Goal: Communication & Community: Answer question/provide support

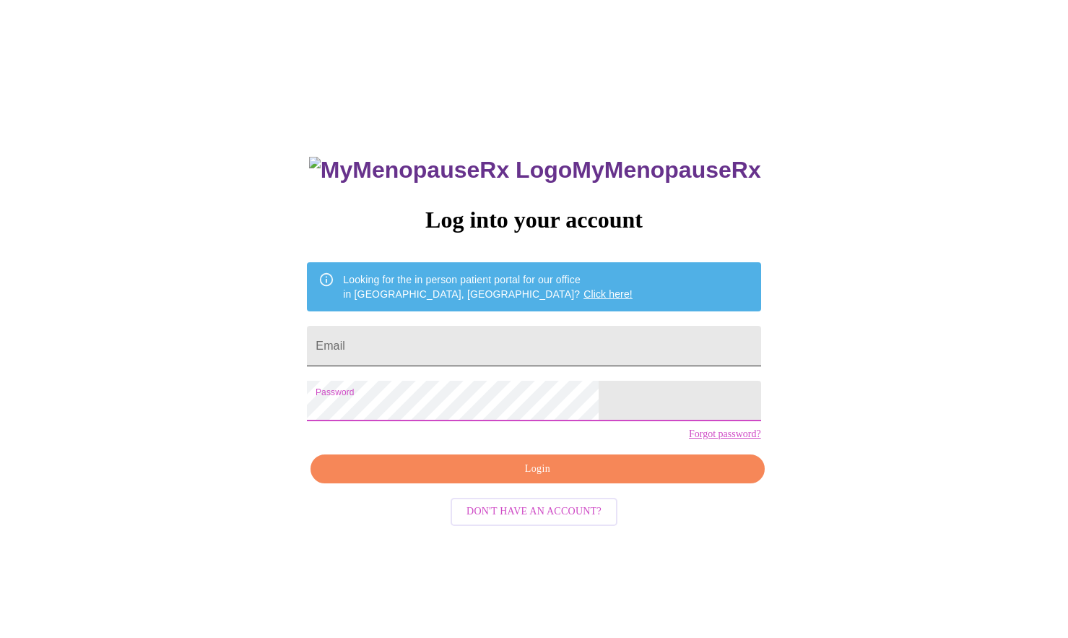
click at [427, 333] on input "Email" at bounding box center [534, 346] width 454 height 40
click at [433, 344] on input "Email" at bounding box center [534, 346] width 454 height 40
click at [475, 338] on input "Email" at bounding box center [534, 346] width 454 height 40
paste input "[EMAIL_ADDRESS][DOMAIN_NAME]"
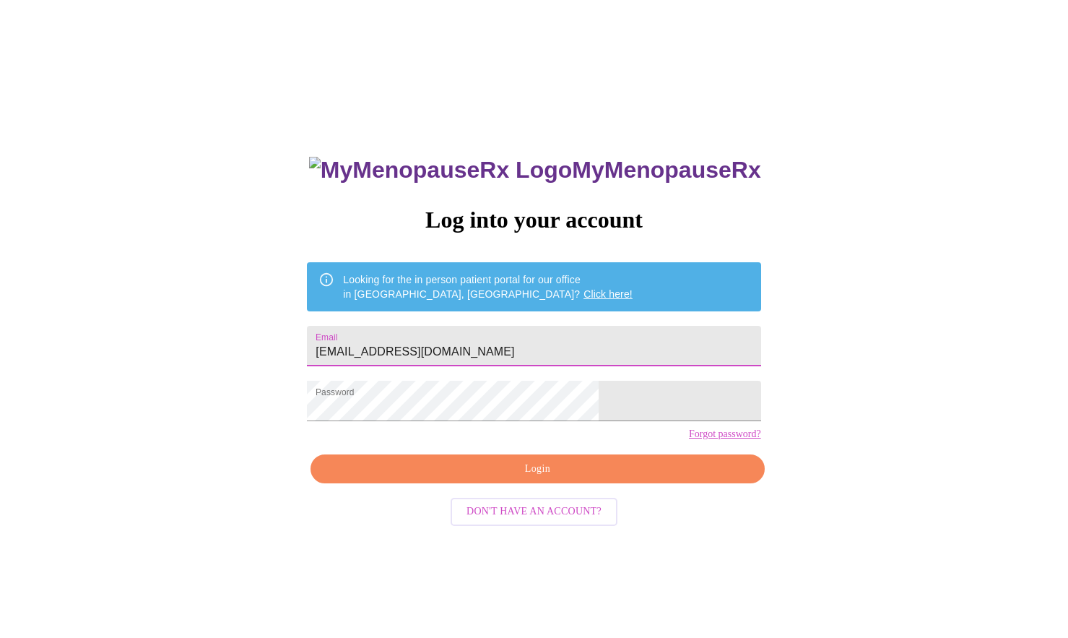
type input "[EMAIL_ADDRESS][DOMAIN_NAME]"
click at [482, 478] on span "Login" at bounding box center [537, 469] width 420 height 18
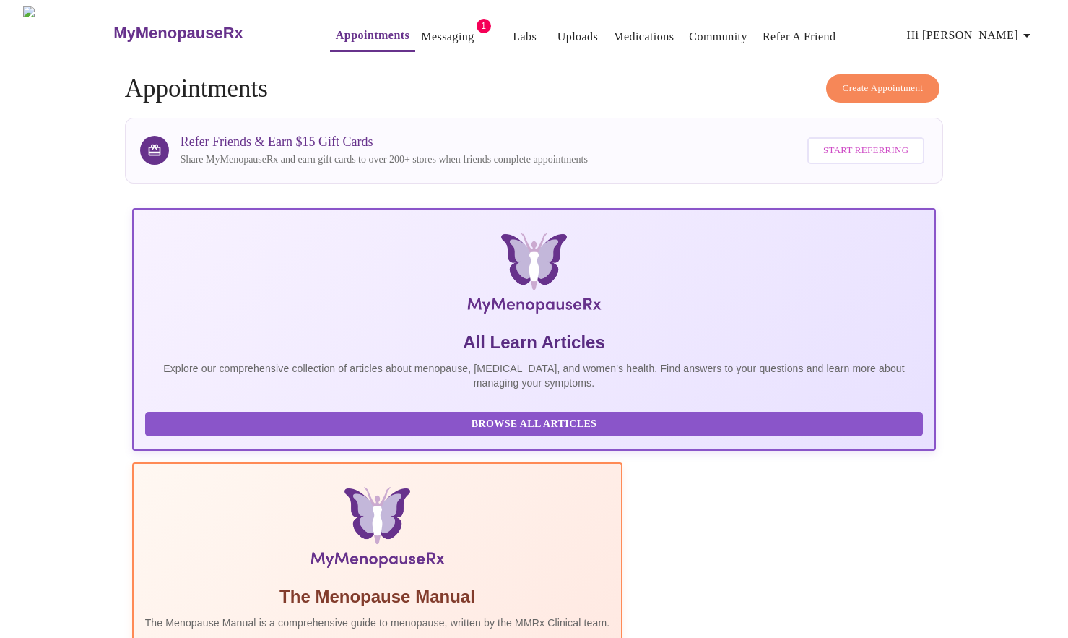
click at [421, 34] on link "Messaging" at bounding box center [447, 37] width 53 height 20
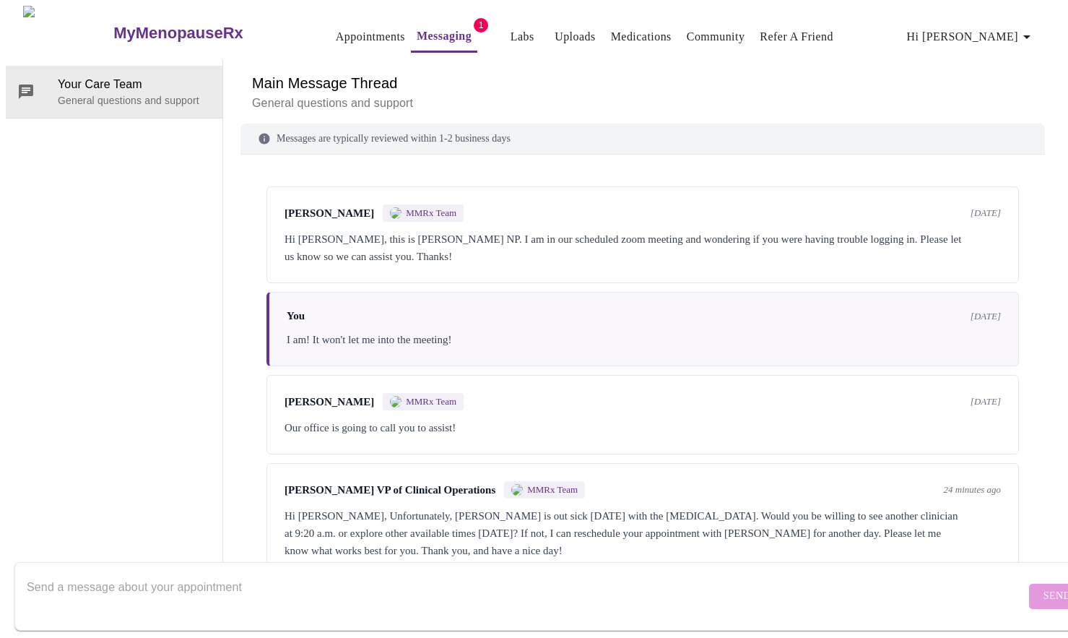
scroll to position [9, 0]
click at [183, 580] on textarea "Send a message about your appointment" at bounding box center [526, 596] width 999 height 46
type textarea "Hi there- sure! I can do 9:20am :) Thanks!!"
click at [1044, 587] on span "Send" at bounding box center [1057, 596] width 27 height 18
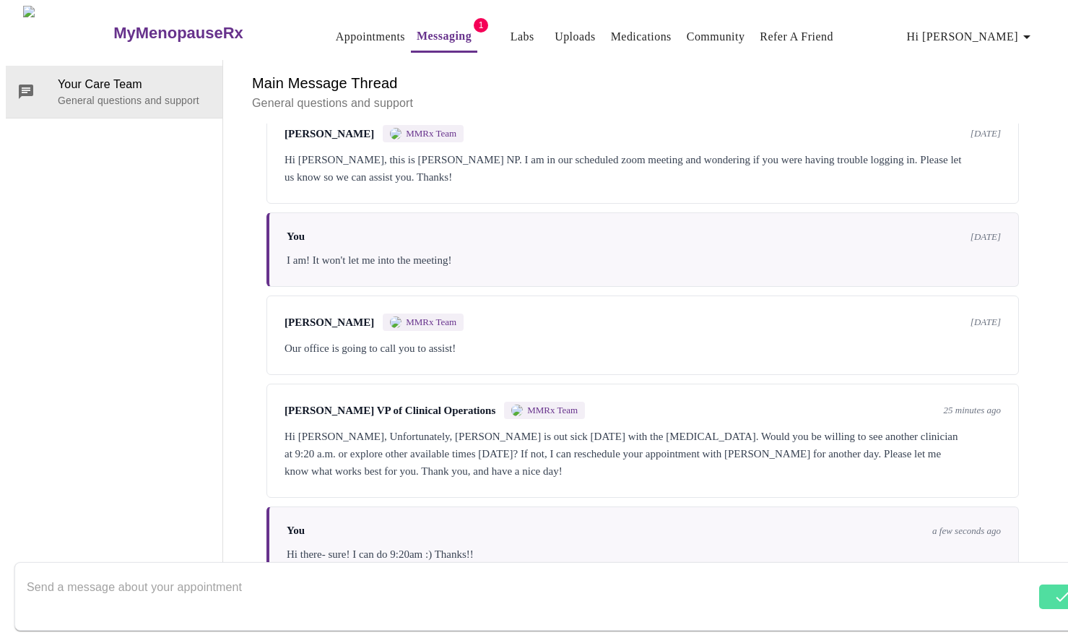
scroll to position [95, 0]
